Goal: Task Accomplishment & Management: Manage account settings

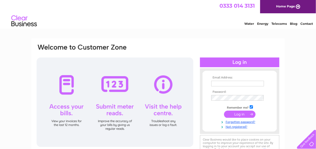
type input "FinanceandAdmin@nationalminingmuseum.com"
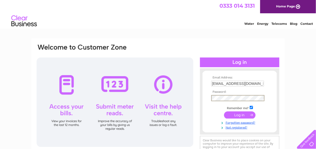
click at [242, 115] on input "submit" at bounding box center [240, 115] width 32 height 7
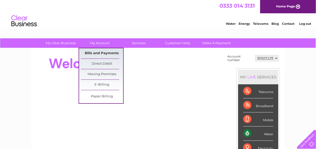
click at [99, 51] on link "Bills and Payments" at bounding box center [102, 53] width 42 height 10
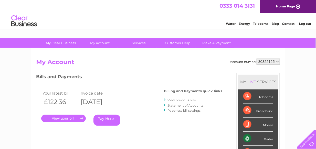
click at [70, 120] on link "." at bounding box center [63, 118] width 45 height 7
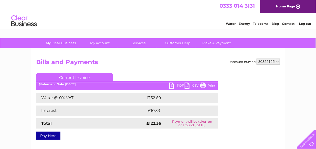
click at [181, 86] on link "PDF" at bounding box center [176, 86] width 15 height 7
